Goal: Check status: Check status

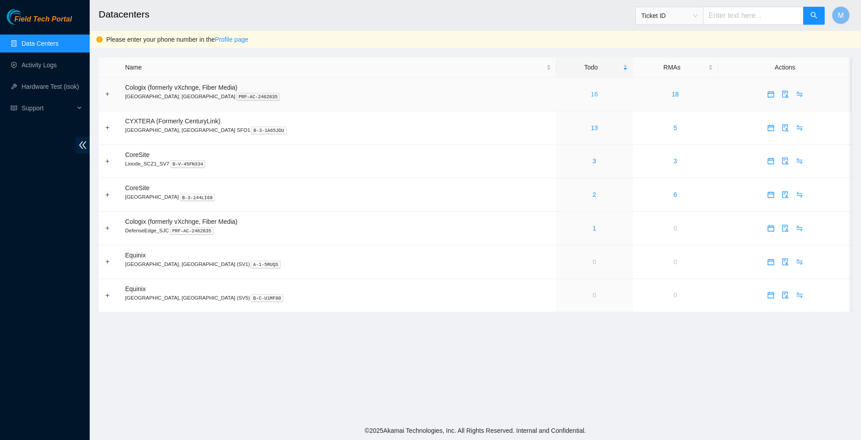
click at [591, 94] on link "16" at bounding box center [594, 94] width 7 height 7
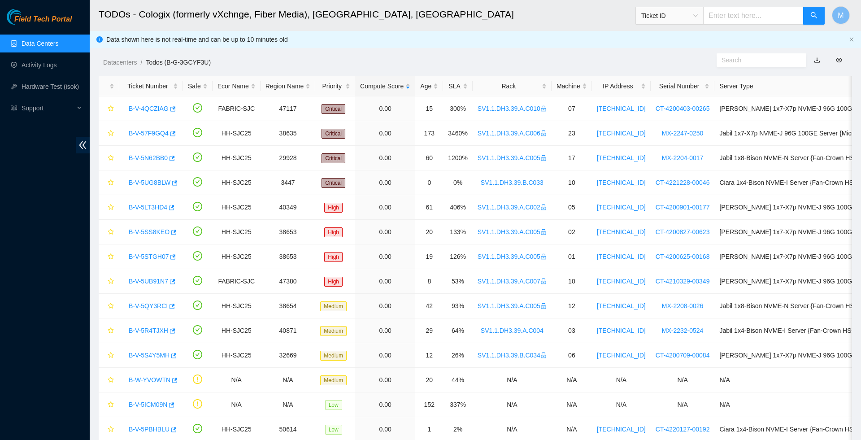
click at [40, 43] on link "Data Centers" at bounding box center [40, 43] width 37 height 7
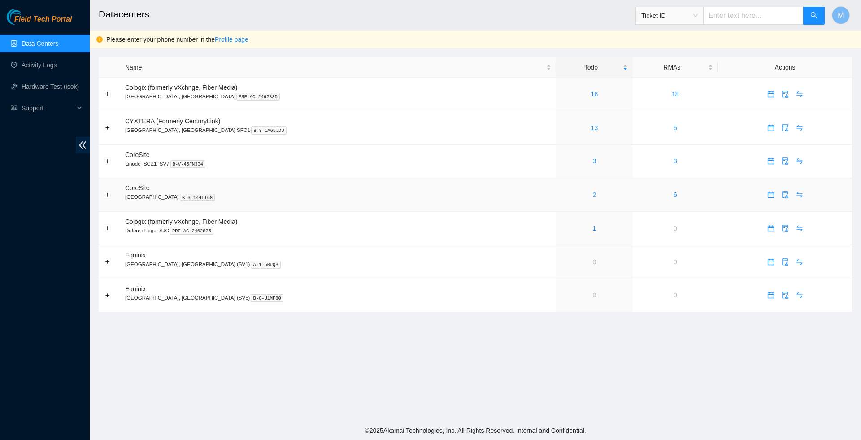
click at [593, 198] on link "2" at bounding box center [595, 194] width 4 height 7
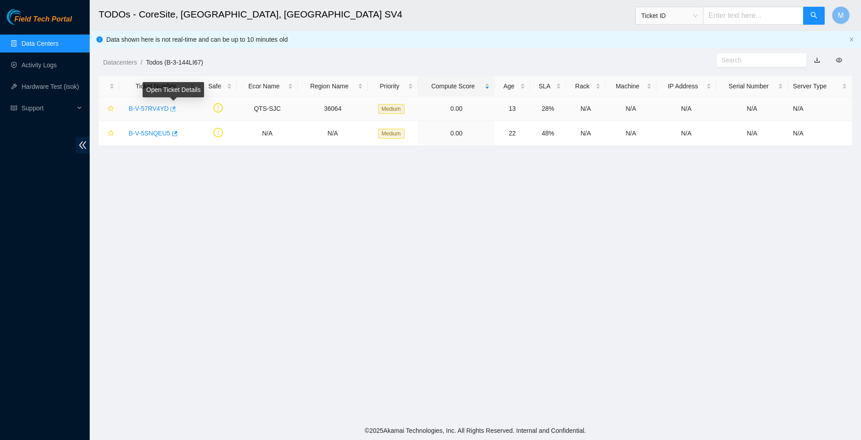
click at [175, 110] on icon "button" at bounding box center [172, 109] width 6 height 6
click at [177, 133] on div "Open Ticket Details" at bounding box center [173, 124] width 61 height 22
click at [177, 133] on icon "button" at bounding box center [174, 133] width 6 height 6
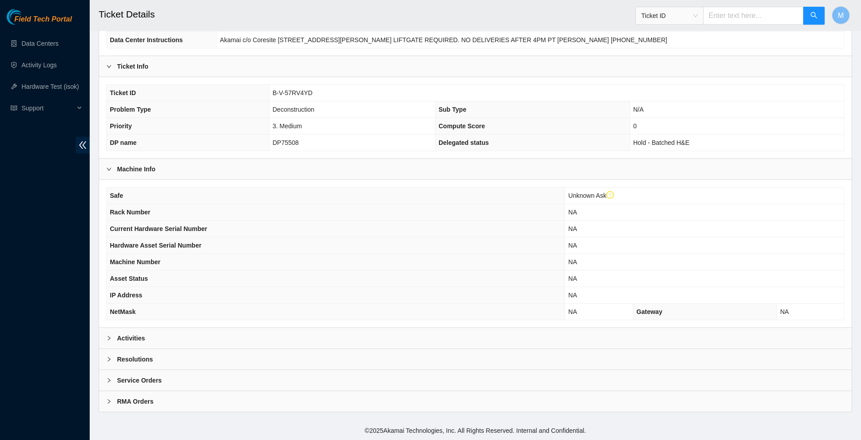
scroll to position [149, 0]
click at [110, 338] on icon "right" at bounding box center [108, 337] width 5 height 5
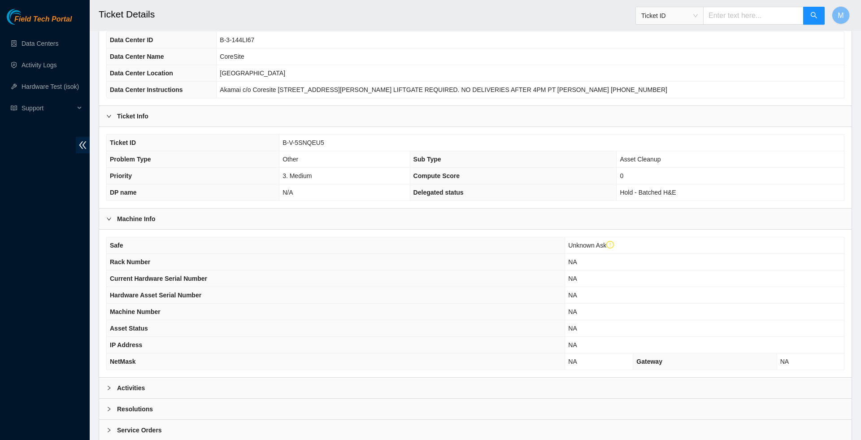
scroll to position [103, 0]
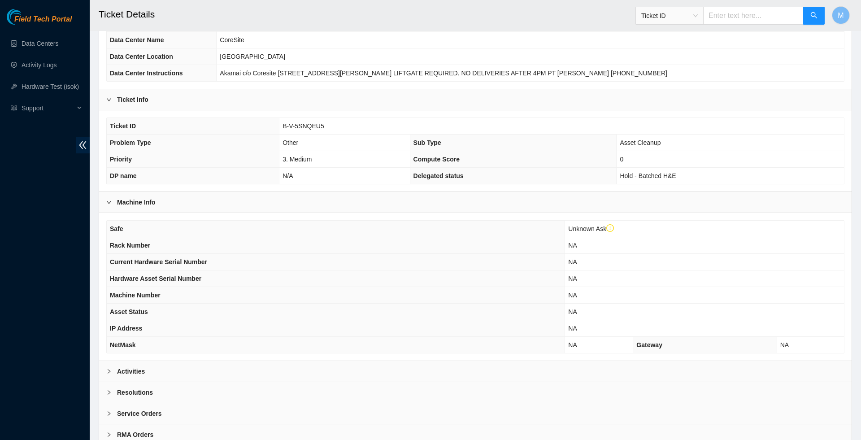
click at [109, 374] on icon "right" at bounding box center [108, 371] width 5 height 5
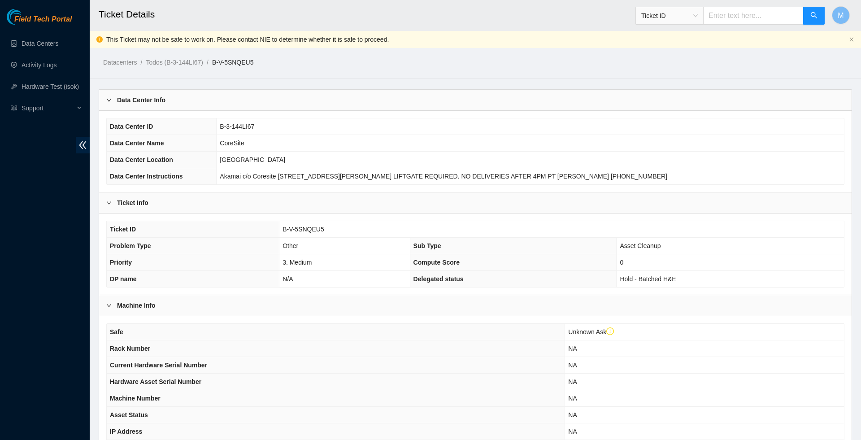
scroll to position [0, 0]
